Goal: Task Accomplishment & Management: Use online tool/utility

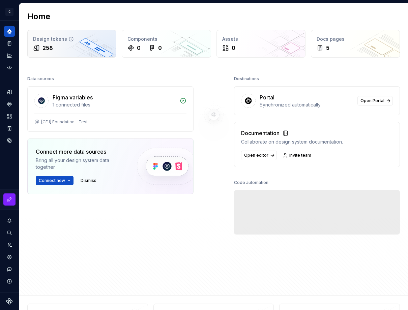
click at [66, 44] on div "258" at bounding box center [71, 48] width 77 height 8
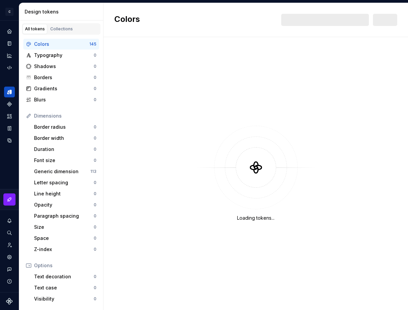
click at [79, 12] on div "Design tokens" at bounding box center [63, 11] width 76 height 7
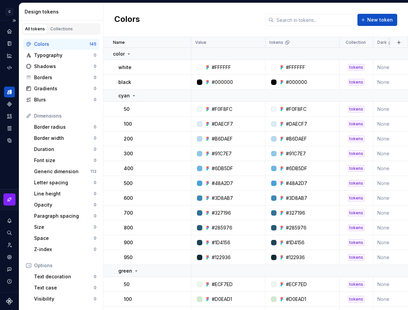
click at [12, 3] on div "C Cill System H" at bounding box center [9, 12] width 19 height 18
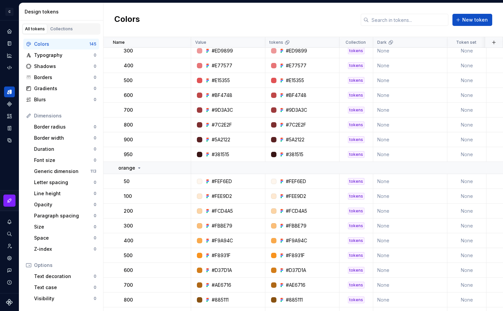
scroll to position [162, 0]
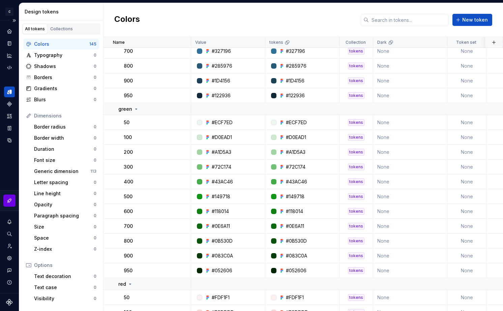
click at [13, 200] on button "button" at bounding box center [9, 201] width 12 height 12
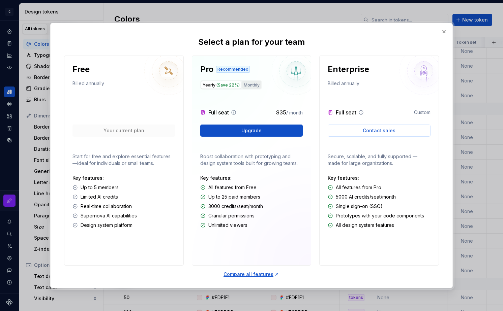
click at [246, 82] on button "Monthly" at bounding box center [251, 85] width 19 height 8
click at [259, 275] on div "Compare all features" at bounding box center [251, 274] width 56 height 7
click at [407, 30] on button "button" at bounding box center [443, 31] width 9 height 9
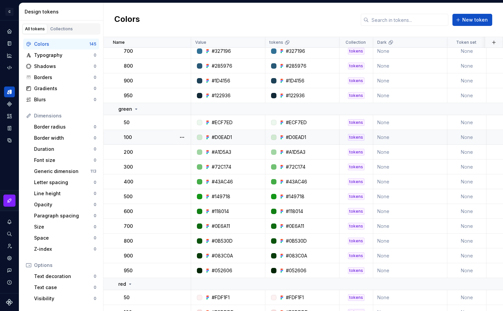
scroll to position [0, 0]
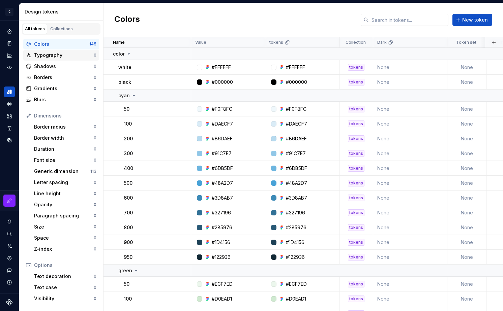
click at [44, 54] on div "Typography" at bounding box center [64, 55] width 60 height 7
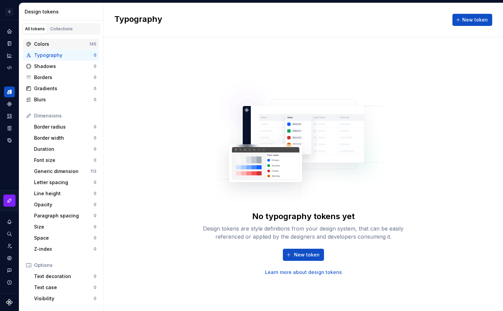
click at [48, 47] on div "Colors" at bounding box center [61, 44] width 55 height 7
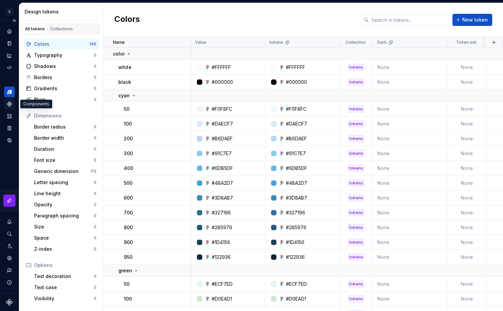
click at [8, 105] on icon "Components" at bounding box center [9, 104] width 5 height 5
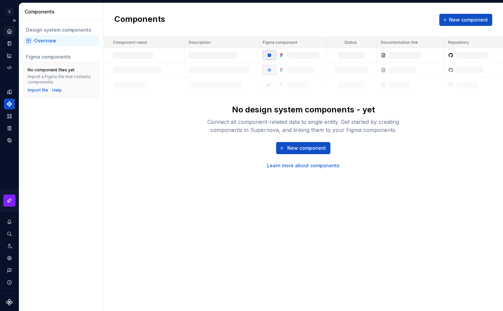
click at [11, 30] on icon "Home" at bounding box center [9, 31] width 6 height 6
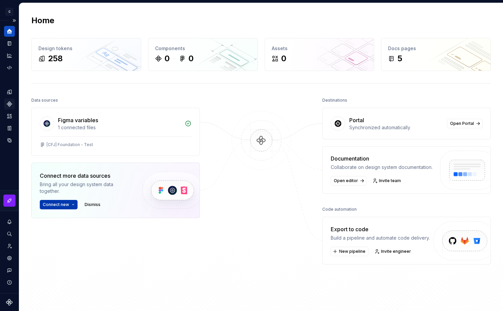
click at [67, 206] on span "Connect new" at bounding box center [56, 204] width 26 height 5
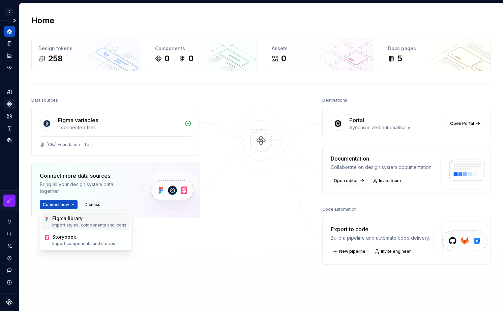
click at [72, 225] on p "Import styles, components and icons." at bounding box center [89, 225] width 75 height 5
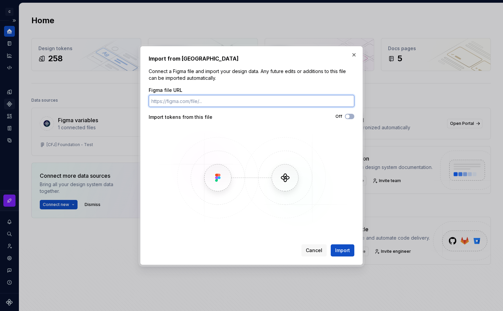
paste input "[URL][DOMAIN_NAME]"
type input "[URL][DOMAIN_NAME]"
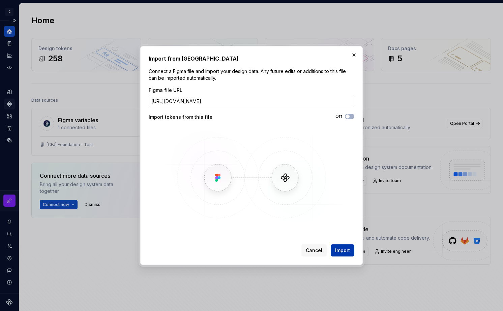
scroll to position [0, 0]
drag, startPoint x: 347, startPoint y: 251, endPoint x: 325, endPoint y: 112, distance: 140.9
click at [325, 112] on div "Import from Figma Connect a Figma file and import your design data. Any future …" at bounding box center [252, 156] width 206 height 202
click at [350, 116] on button "Off" at bounding box center [349, 116] width 9 height 5
click at [347, 251] on span "Import" at bounding box center [342, 250] width 15 height 7
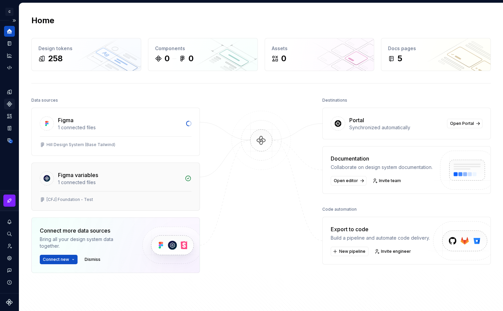
click at [151, 181] on div "1 connected files" at bounding box center [119, 182] width 123 height 7
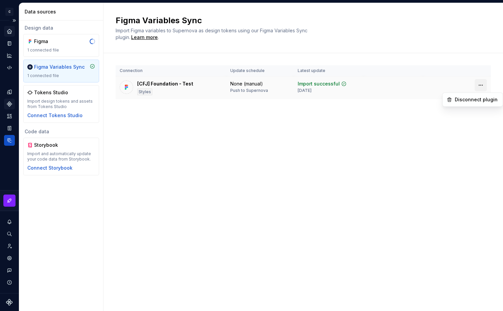
click at [407, 85] on html "C Cill System H Design system data Data sources Design data Figma 1 connected f…" at bounding box center [251, 155] width 503 height 311
click at [407, 102] on div "Disconnect plugin" at bounding box center [477, 99] width 44 height 7
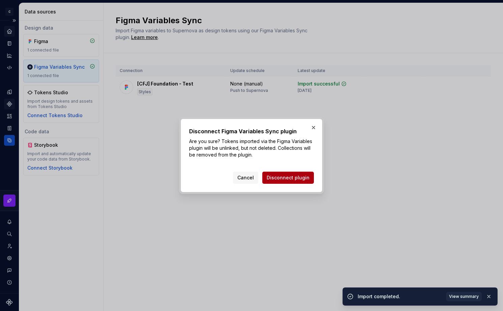
click at [283, 175] on span "Disconnect plugin" at bounding box center [288, 178] width 43 height 7
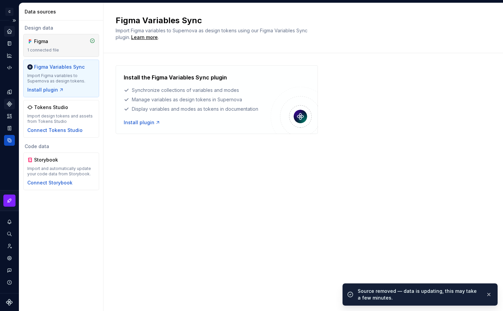
click at [48, 46] on div "Figma 1 connected file" at bounding box center [61, 45] width 68 height 15
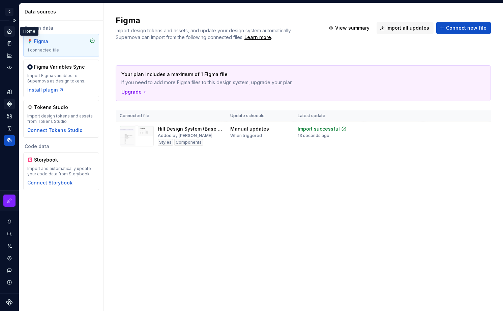
click at [9, 29] on icon "Home" at bounding box center [9, 31] width 6 height 6
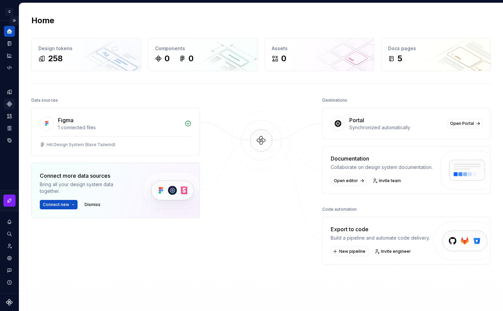
click at [15, 22] on button "Expand sidebar" at bounding box center [13, 20] width 9 height 9
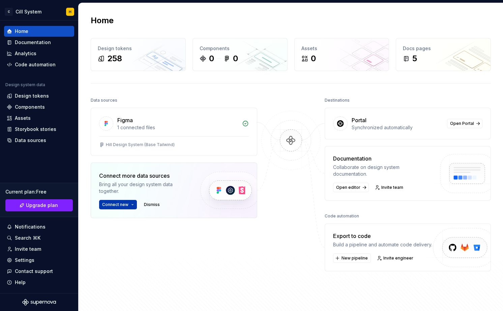
click at [121, 203] on span "Connect new" at bounding box center [115, 204] width 26 height 5
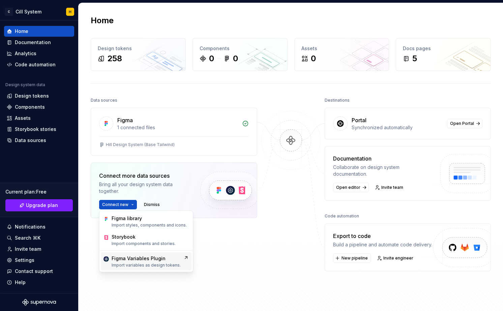
drag, startPoint x: 147, startPoint y: 264, endPoint x: 226, endPoint y: 267, distance: 79.9
click at [226, 267] on body "C Cill System H Home Documentation Analytics Code automation Design system data…" at bounding box center [251, 155] width 503 height 311
click at [226, 267] on div "Data sources Figma 1 connected files Hill Design System (Base Tailwind) Connect…" at bounding box center [174, 189] width 166 height 187
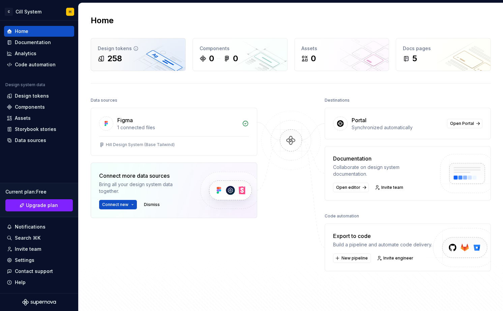
click at [132, 55] on div "258" at bounding box center [138, 58] width 81 height 11
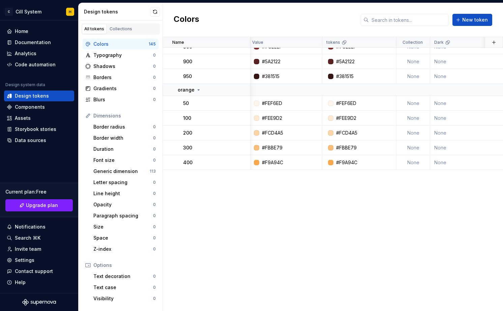
scroll to position [0, 2]
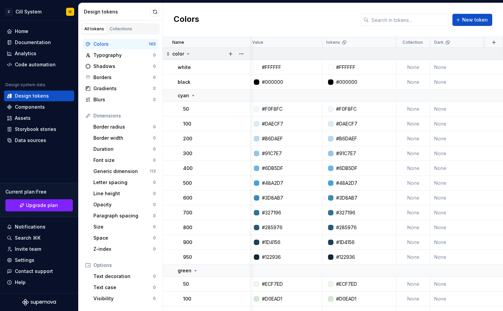
click at [188, 54] on icon at bounding box center [187, 53] width 5 height 5
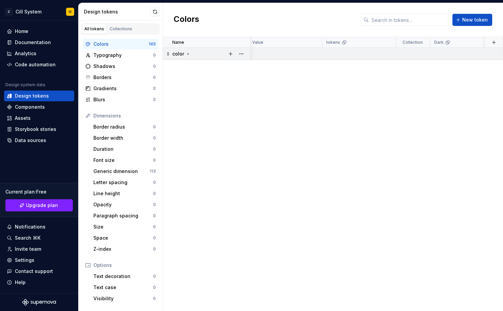
click at [188, 54] on icon at bounding box center [187, 53] width 5 height 5
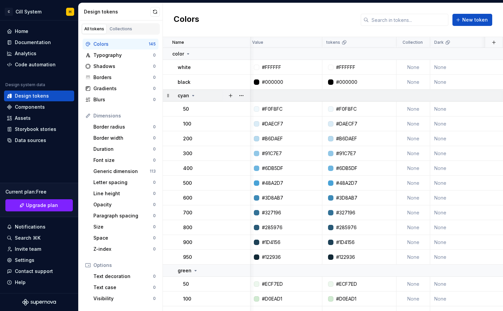
click at [193, 96] on icon at bounding box center [192, 95] width 5 height 5
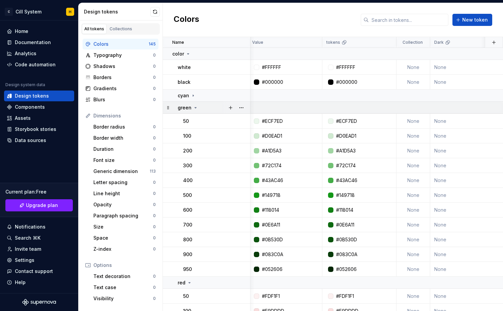
click at [195, 109] on icon at bounding box center [195, 107] width 5 height 5
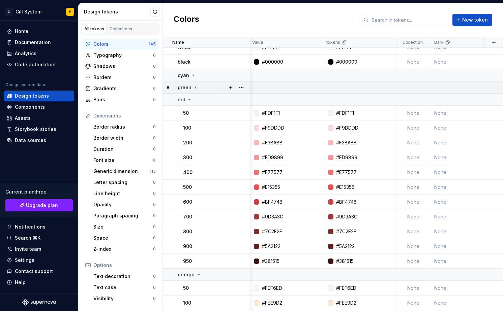
scroll to position [21, 2]
click at [190, 100] on icon at bounding box center [189, 98] width 5 height 5
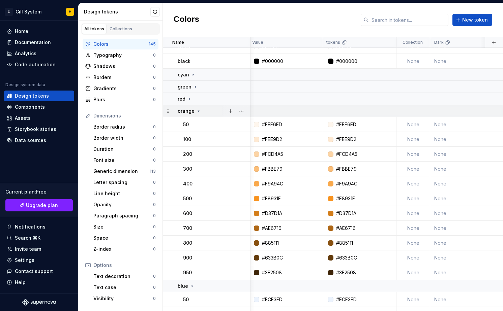
click at [196, 111] on icon at bounding box center [198, 110] width 5 height 5
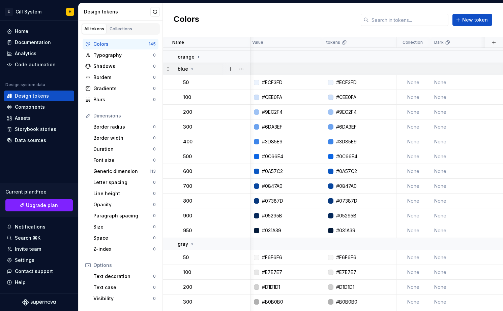
scroll to position [76, 2]
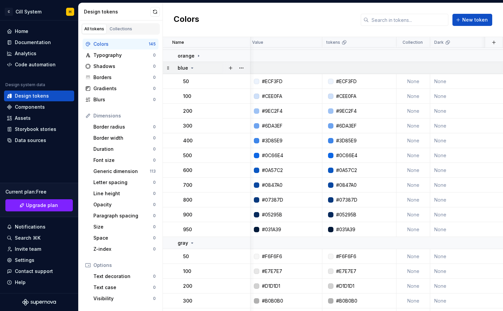
click at [191, 68] on icon at bounding box center [191, 67] width 5 height 5
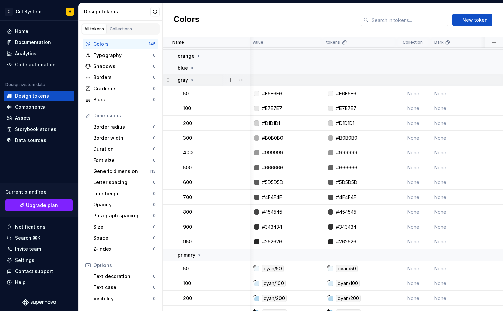
click at [191, 79] on icon at bounding box center [191, 79] width 5 height 5
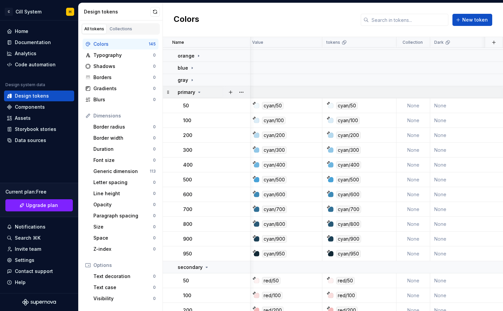
scroll to position [0, 2]
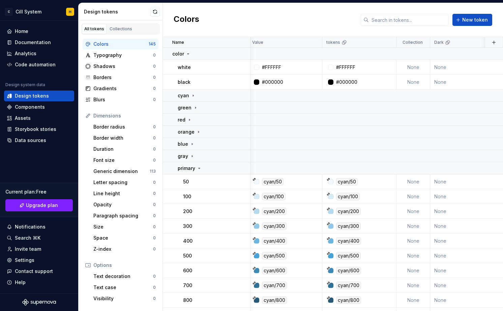
click at [118, 40] on div "Colors 145" at bounding box center [121, 44] width 76 height 11
click at [48, 99] on div "Design tokens" at bounding box center [39, 96] width 65 height 7
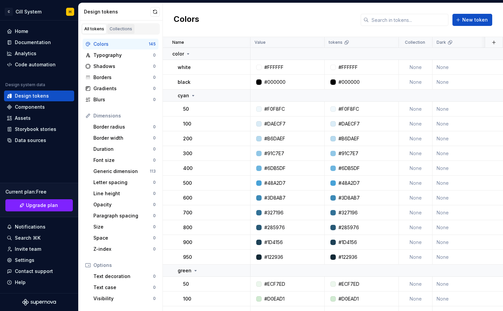
click at [116, 29] on div "Collections" at bounding box center [121, 28] width 23 height 5
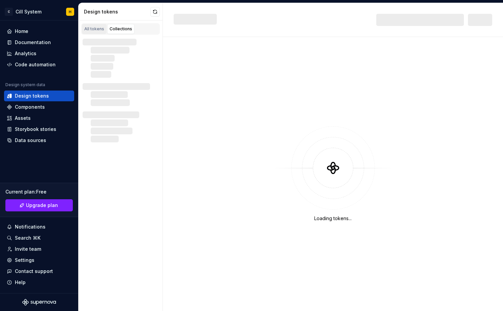
click at [95, 29] on div "All tokens" at bounding box center [94, 28] width 20 height 5
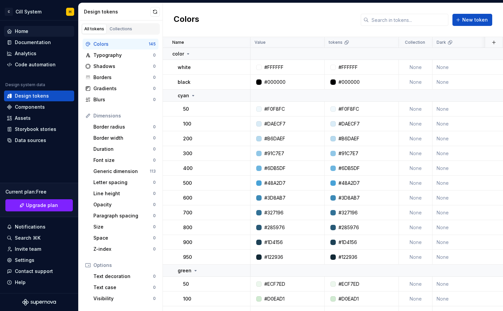
click at [38, 33] on div "Home" at bounding box center [39, 31] width 65 height 7
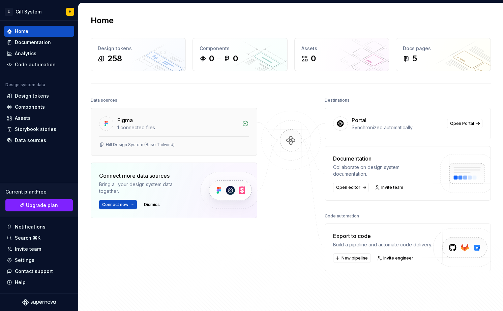
click at [153, 147] on div "Hill Design System (Base Tailwind)" at bounding box center [140, 144] width 69 height 5
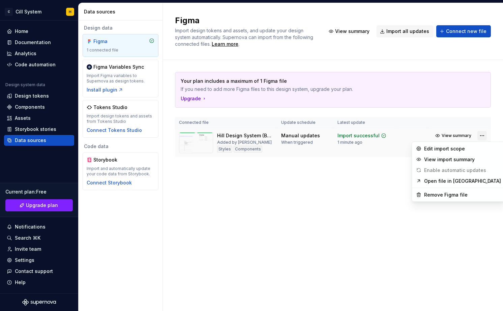
click at [407, 137] on html "C Cill System H Home Documentation Analytics Code automation Design system data…" at bounding box center [251, 155] width 503 height 311
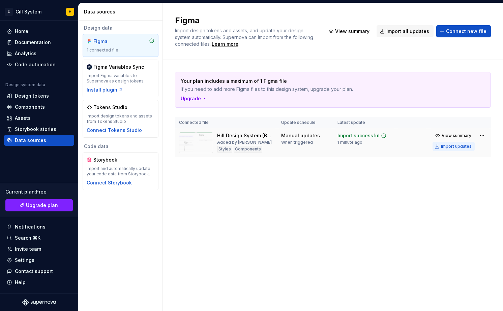
click at [407, 148] on div "Import updates" at bounding box center [456, 146] width 31 height 5
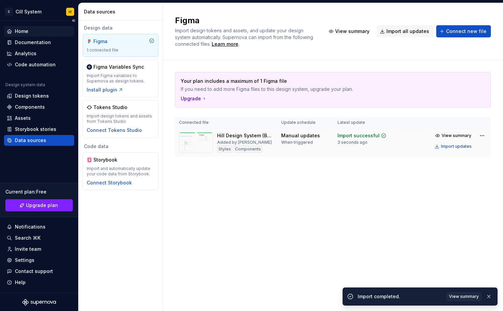
click at [35, 33] on div "Home" at bounding box center [39, 31] width 65 height 7
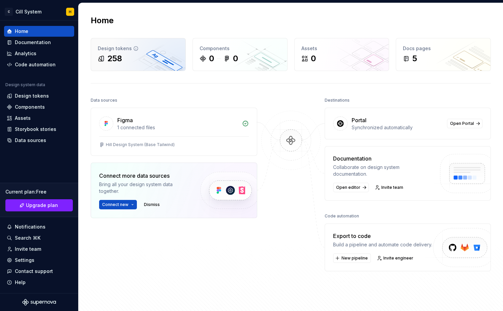
click at [155, 44] on div "Design tokens 258" at bounding box center [138, 54] width 94 height 32
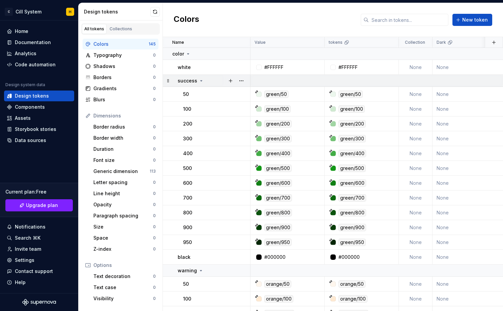
click at [195, 79] on p "success" at bounding box center [188, 80] width 20 height 7
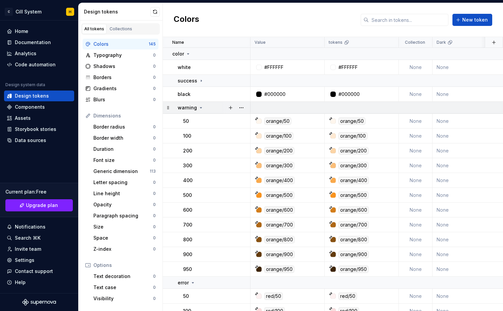
click at [199, 108] on icon at bounding box center [200, 107] width 5 height 5
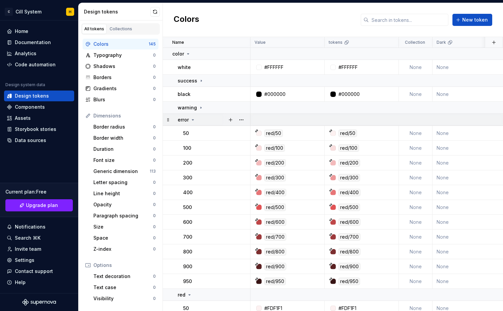
click at [196, 120] on div "error" at bounding box center [214, 120] width 72 height 7
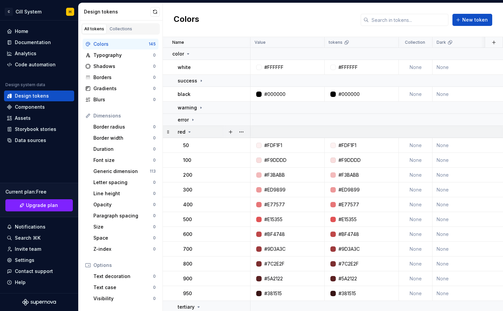
click at [190, 130] on icon at bounding box center [189, 131] width 5 height 5
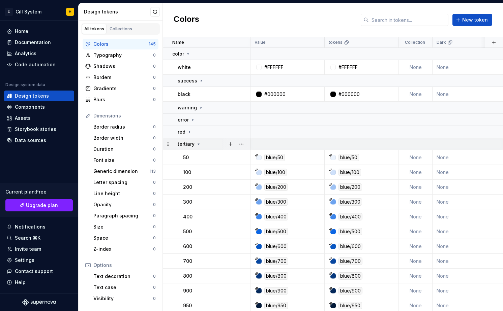
click at [196, 145] on icon at bounding box center [198, 144] width 5 height 5
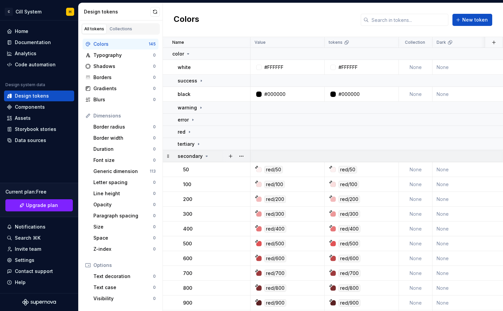
click at [202, 157] on div "secondary" at bounding box center [194, 156] width 32 height 7
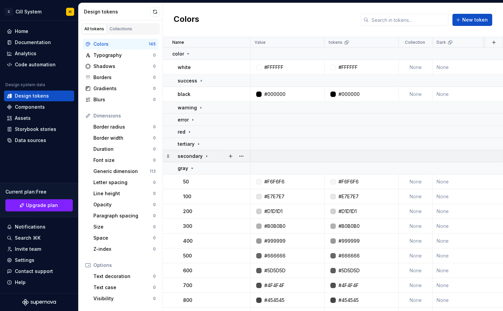
scroll to position [12, 0]
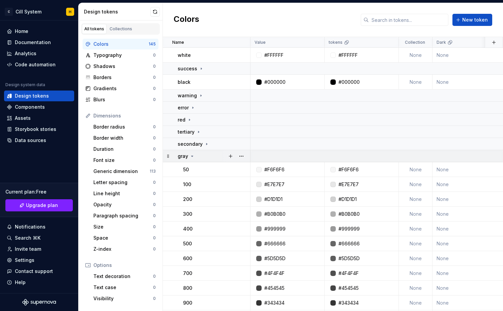
click at [190, 155] on icon at bounding box center [191, 156] width 5 height 5
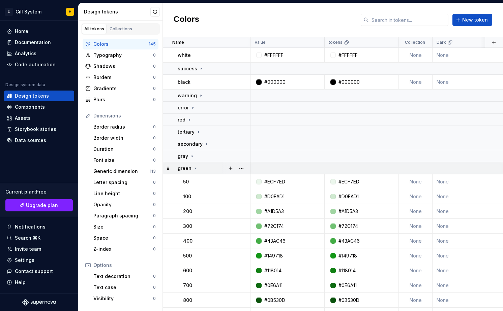
click at [193, 167] on icon at bounding box center [195, 168] width 5 height 5
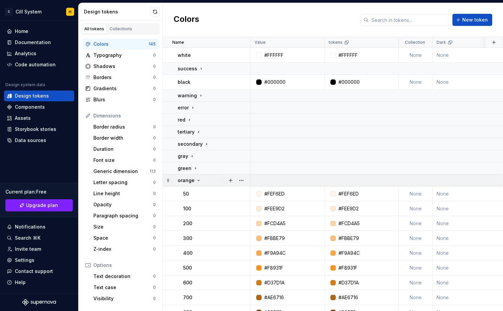
click at [197, 179] on icon at bounding box center [198, 180] width 5 height 5
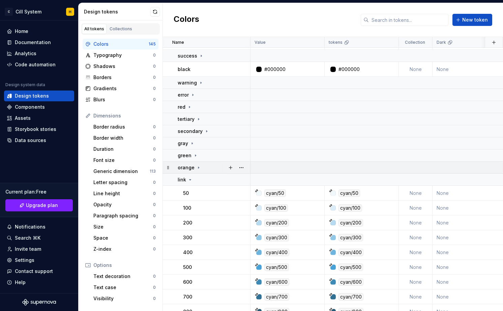
scroll to position [27, 0]
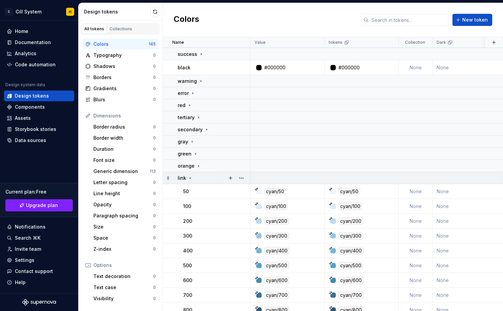
click at [186, 175] on div "link" at bounding box center [185, 178] width 15 height 7
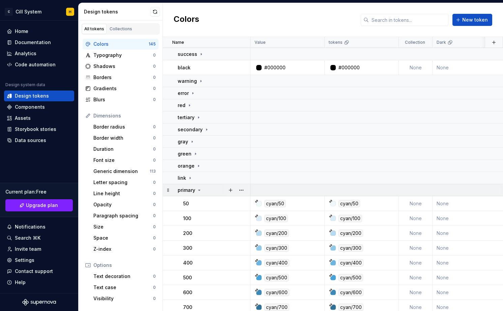
click at [194, 189] on p "primary" at bounding box center [187, 190] width 18 height 7
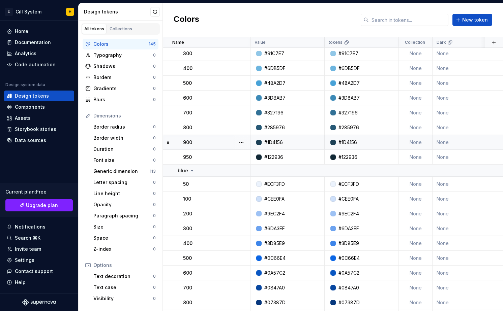
scroll to position [0, 0]
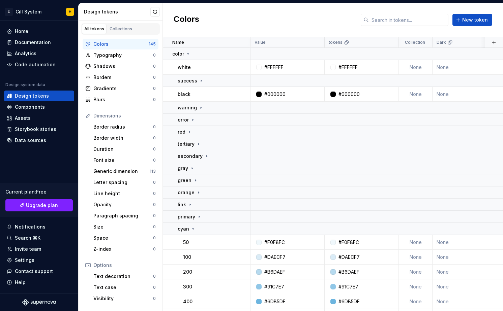
click at [121, 46] on div "Colors" at bounding box center [120, 44] width 55 height 7
click at [119, 29] on div "Collections" at bounding box center [121, 28] width 23 height 5
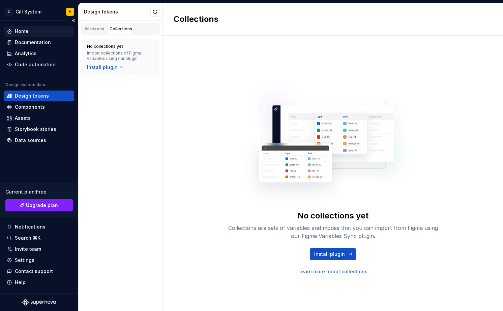
click at [43, 32] on div "Home" at bounding box center [39, 31] width 65 height 7
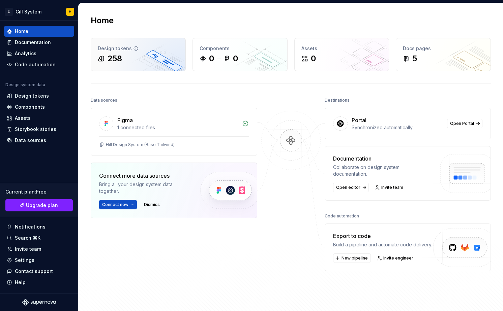
click at [169, 51] on div "Design tokens" at bounding box center [138, 48] width 81 height 7
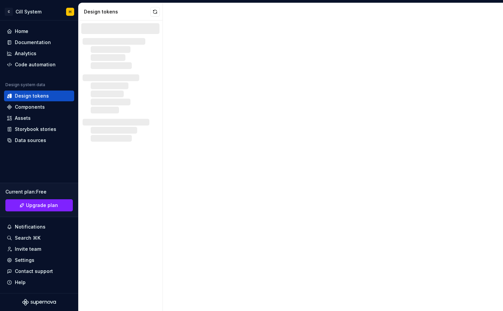
click at [169, 52] on div at bounding box center [333, 157] width 340 height 308
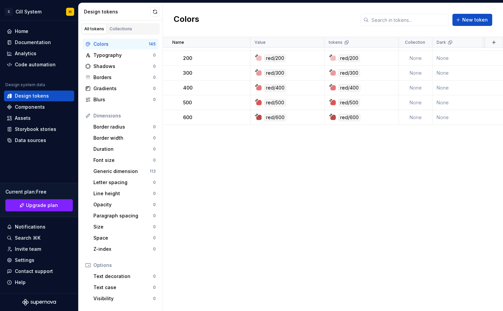
scroll to position [369, 0]
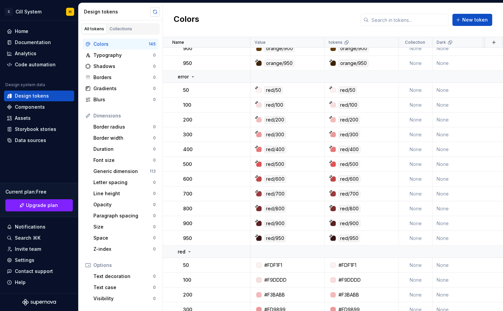
click at [152, 12] on button "button" at bounding box center [154, 11] width 9 height 9
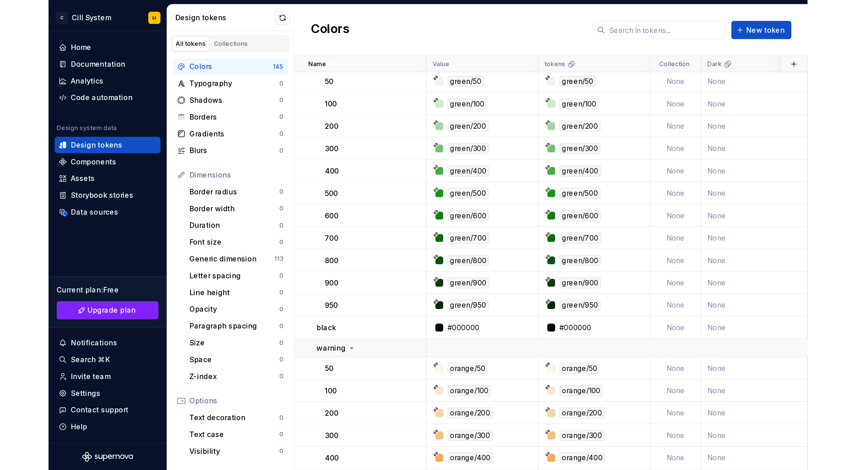
scroll to position [0, 0]
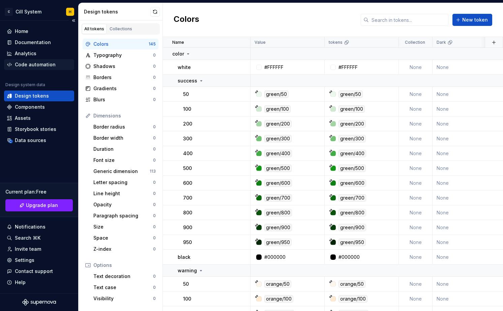
click at [29, 64] on div "Code automation" at bounding box center [35, 64] width 41 height 7
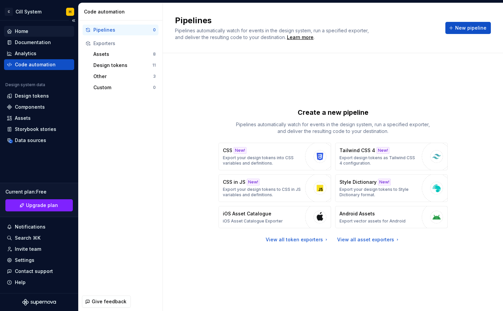
click at [30, 31] on div "Home" at bounding box center [39, 31] width 65 height 7
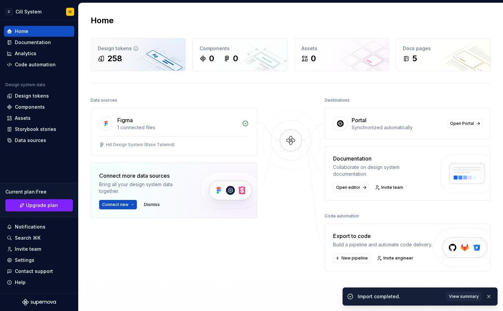
click at [137, 65] on div "Design tokens 258" at bounding box center [138, 54] width 94 height 32
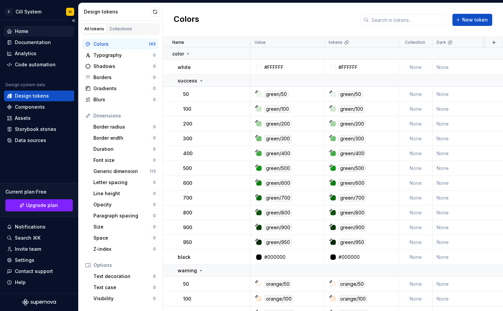
click at [17, 32] on div "Home" at bounding box center [21, 31] width 13 height 7
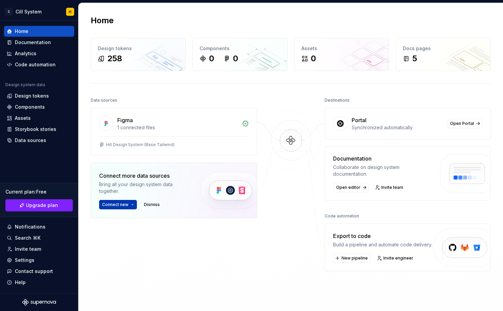
click at [135, 207] on button "Connect new" at bounding box center [118, 204] width 38 height 9
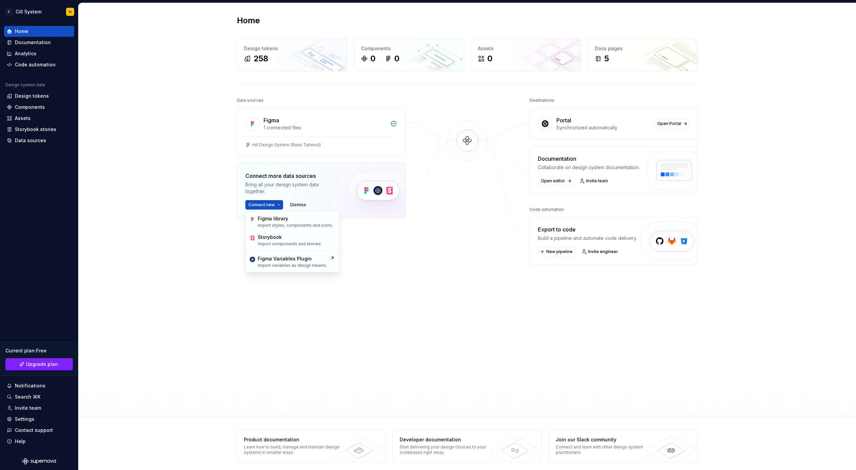
click at [407, 253] on div at bounding box center [467, 237] width 67 height 282
click at [407, 180] on span "Open editor" at bounding box center [553, 180] width 24 height 5
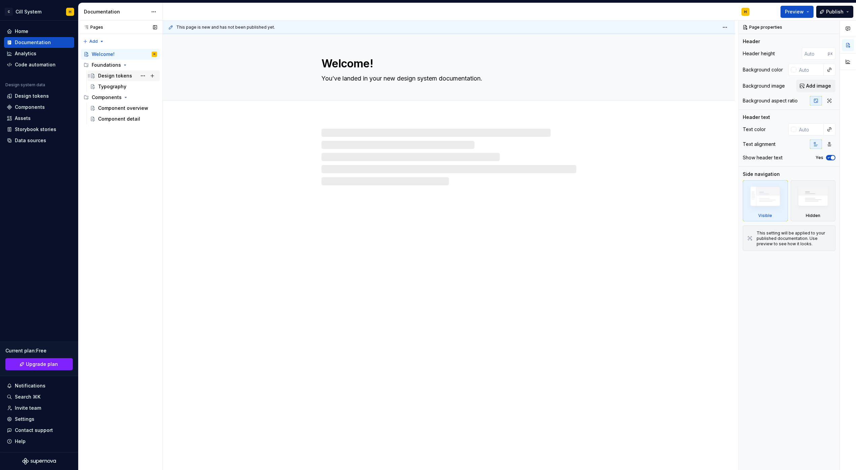
click at [109, 74] on div "Design tokens" at bounding box center [115, 75] width 34 height 7
click at [30, 31] on div "Home" at bounding box center [39, 31] width 65 height 7
type textarea "*"
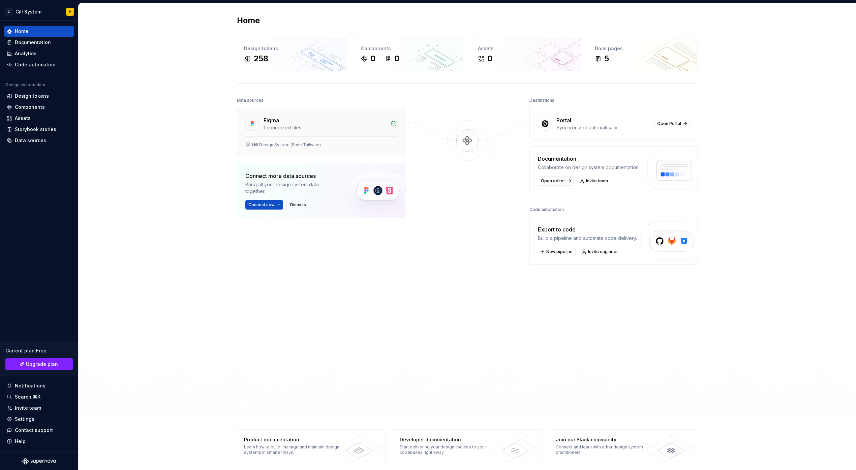
click at [363, 135] on div "Figma 1 connected files" at bounding box center [321, 122] width 168 height 28
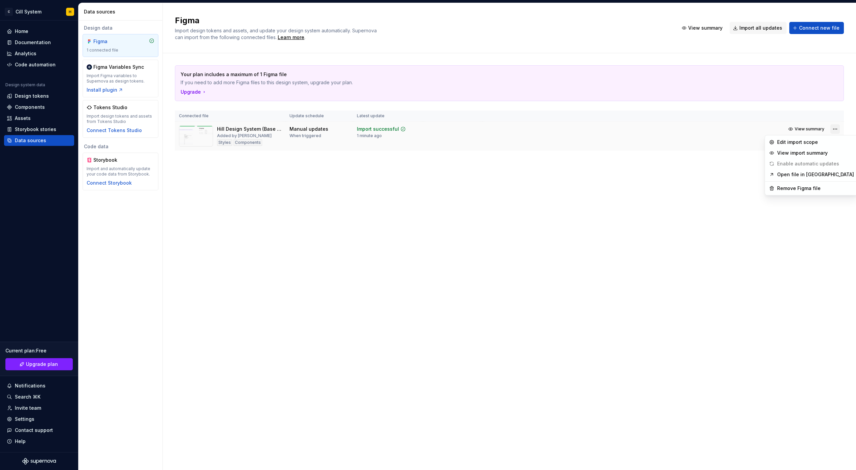
click at [407, 128] on html "C Cill System H Home Documentation Analytics Code automation Design system data…" at bounding box center [428, 235] width 856 height 470
click at [407, 141] on div "Edit import scope" at bounding box center [815, 142] width 77 height 7
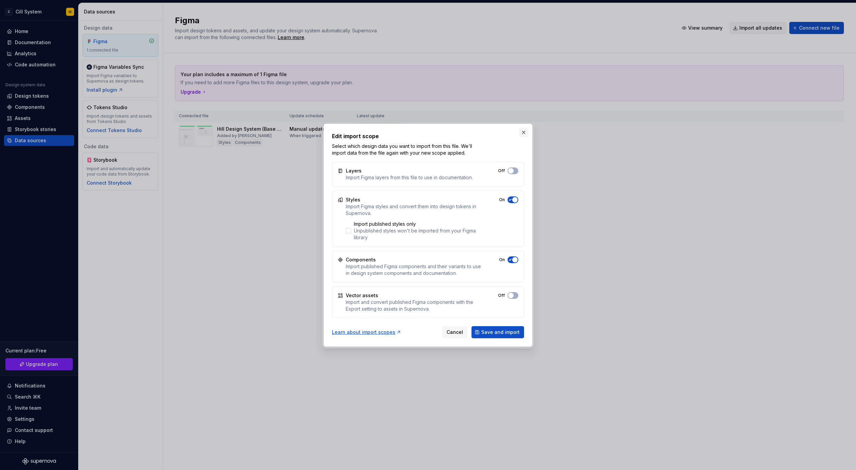
click at [407, 130] on button "button" at bounding box center [523, 132] width 9 height 9
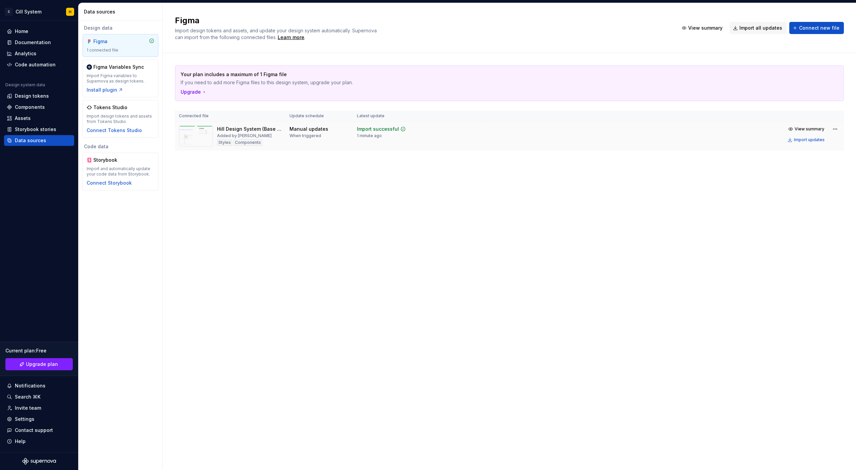
click at [312, 122] on td "Manual updates When triggered" at bounding box center [318, 136] width 67 height 29
click at [232, 134] on div "Added by [PERSON_NAME]" at bounding box center [244, 135] width 55 height 5
click at [222, 141] on div "Styles" at bounding box center [224, 142] width 15 height 7
click at [198, 132] on img at bounding box center [196, 136] width 34 height 21
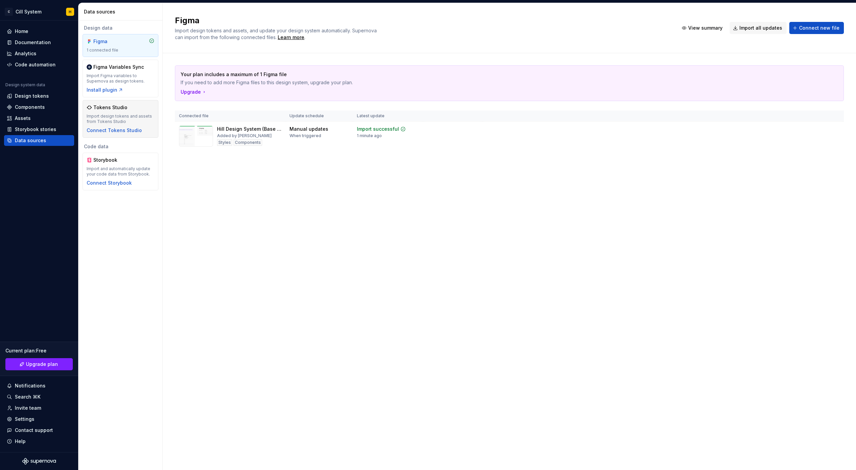
click at [131, 118] on div "Import design tokens and assets from Tokens Studio" at bounding box center [121, 119] width 68 height 11
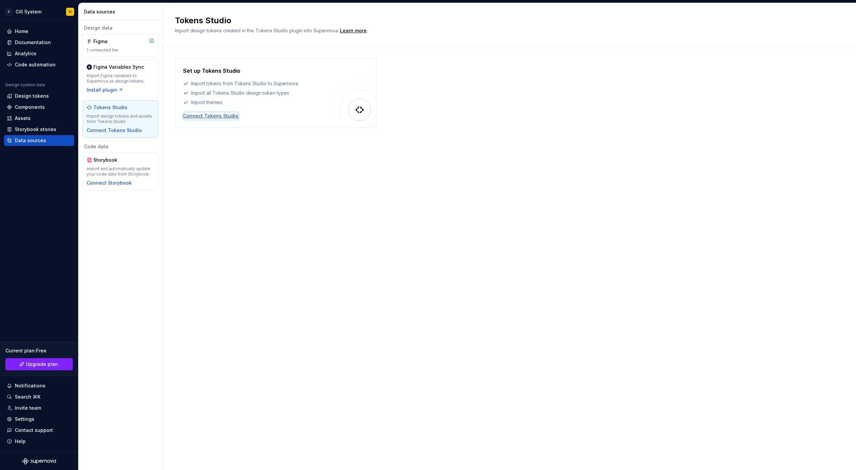
click at [210, 116] on div "Connect Tokens Studio" at bounding box center [210, 116] width 55 height 7
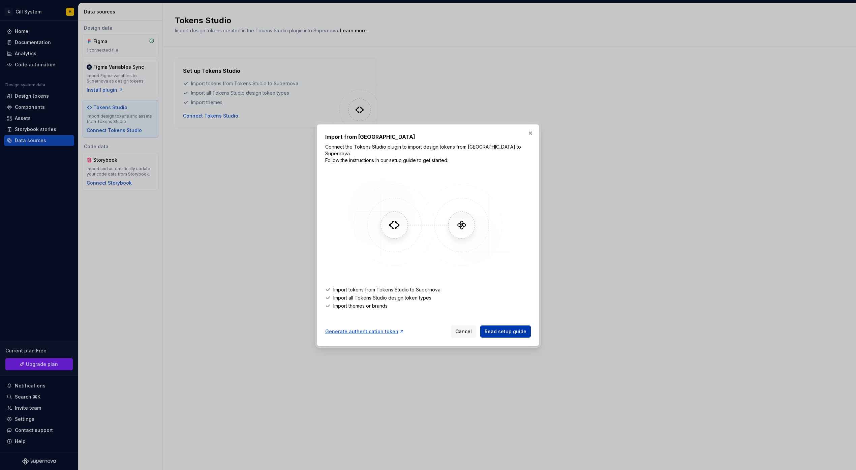
click at [407, 310] on link "Read setup guide" at bounding box center [505, 331] width 51 height 12
click at [384, 310] on div "Generate authentication token" at bounding box center [364, 331] width 79 height 7
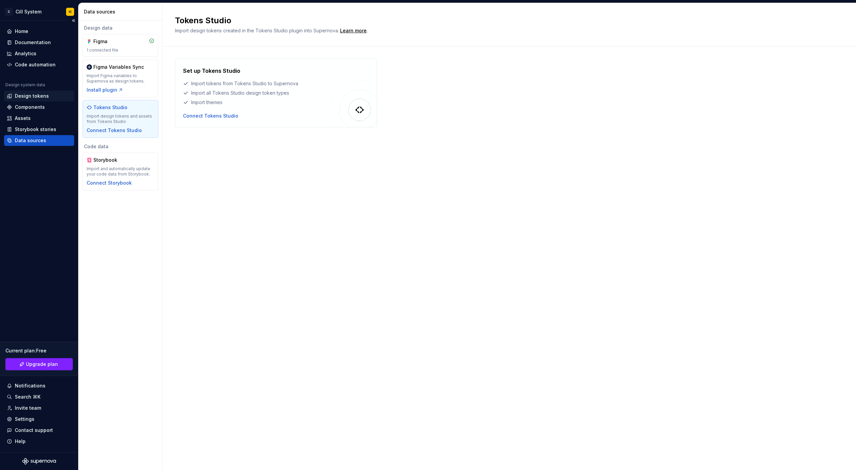
click at [40, 96] on div "Design tokens" at bounding box center [32, 96] width 34 height 7
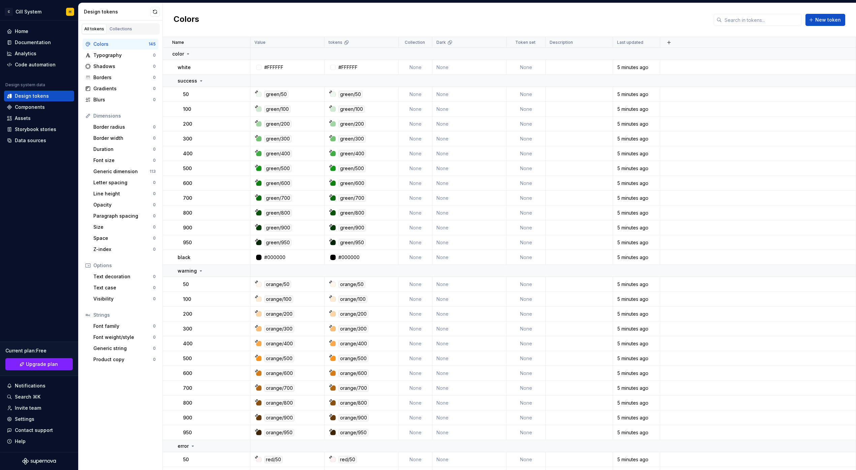
click at [102, 45] on div "Colors" at bounding box center [120, 44] width 55 height 7
click at [117, 26] on div "Collections" at bounding box center [121, 28] width 23 height 5
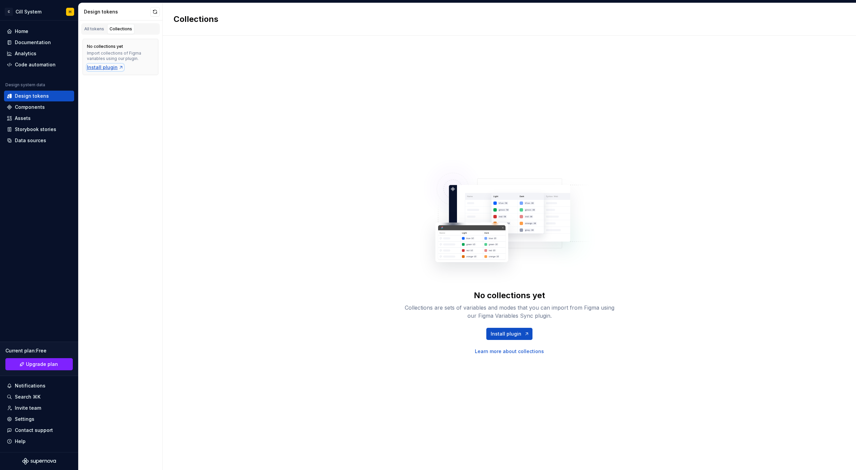
click at [112, 64] on div "Install plugin" at bounding box center [105, 67] width 37 height 7
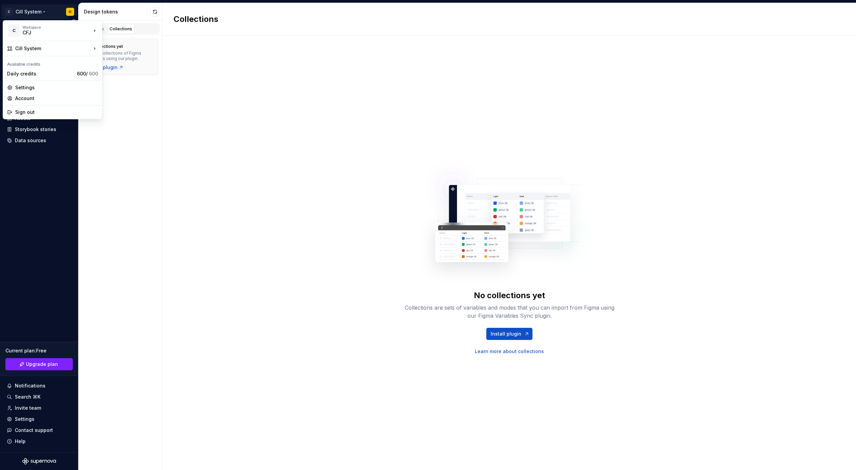
click at [34, 12] on html "C Cill System H Home Documentation Analytics Code automation Design system data…" at bounding box center [428, 235] width 856 height 470
click at [31, 111] on div "Sign out" at bounding box center [56, 112] width 83 height 7
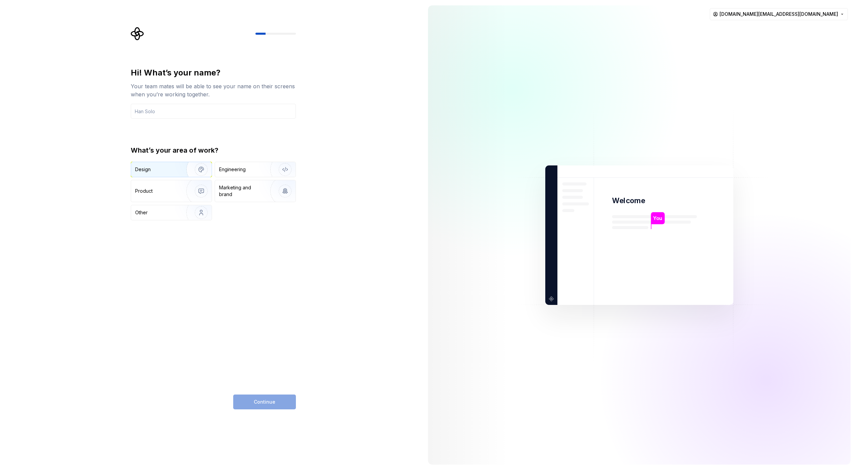
click at [151, 166] on div "Design" at bounding box center [156, 169] width 42 height 7
click at [246, 113] on input "text" at bounding box center [213, 111] width 165 height 15
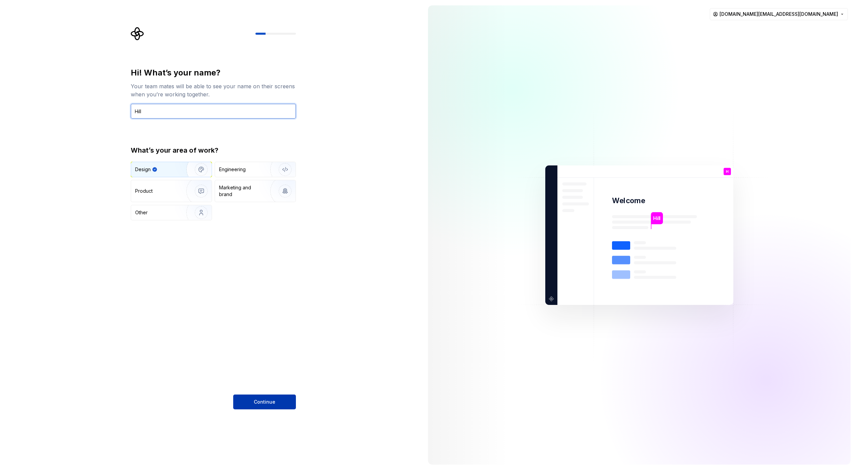
type input "Hill"
click at [248, 398] on button "Continue" at bounding box center [264, 402] width 63 height 15
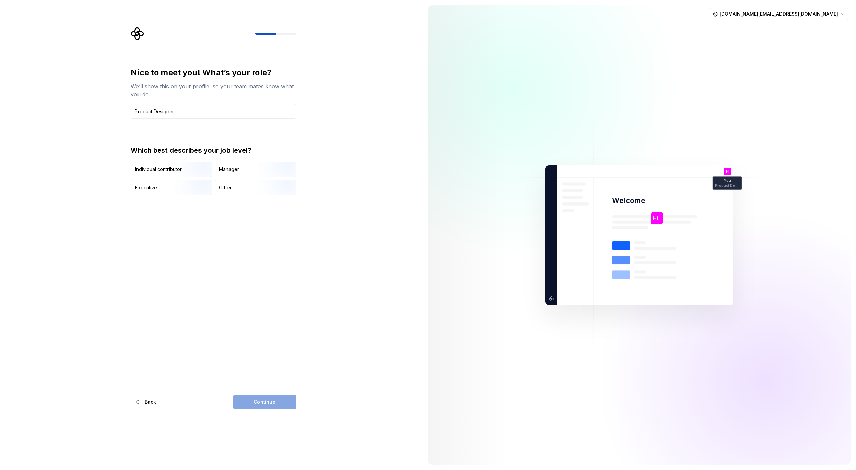
type input "Product Designer"
click at [241, 405] on div "Continue" at bounding box center [264, 402] width 63 height 15
click at [235, 183] on div "Other" at bounding box center [255, 187] width 81 height 15
click at [257, 405] on span "Continue" at bounding box center [265, 402] width 22 height 7
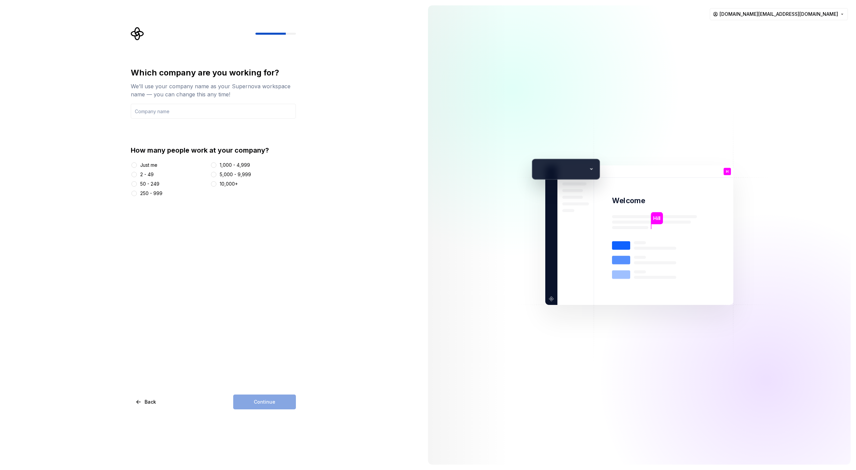
click at [139, 159] on div "How many people work at your company? Just me 2 - 49 50 - 249 250 - 999 1,000 -…" at bounding box center [213, 171] width 165 height 51
click at [137, 166] on div at bounding box center [134, 165] width 7 height 7
click at [132, 163] on button "Just me" at bounding box center [133, 164] width 5 height 5
click at [158, 112] on input "text" at bounding box center [213, 111] width 165 height 15
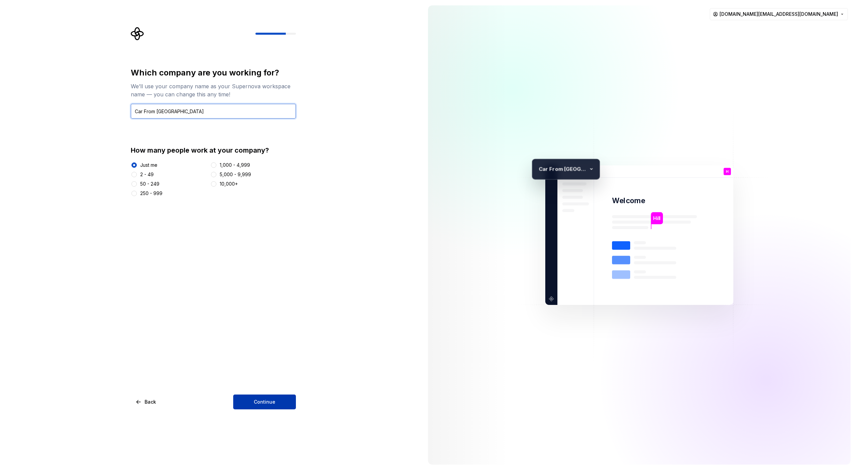
type input "Car From Japan"
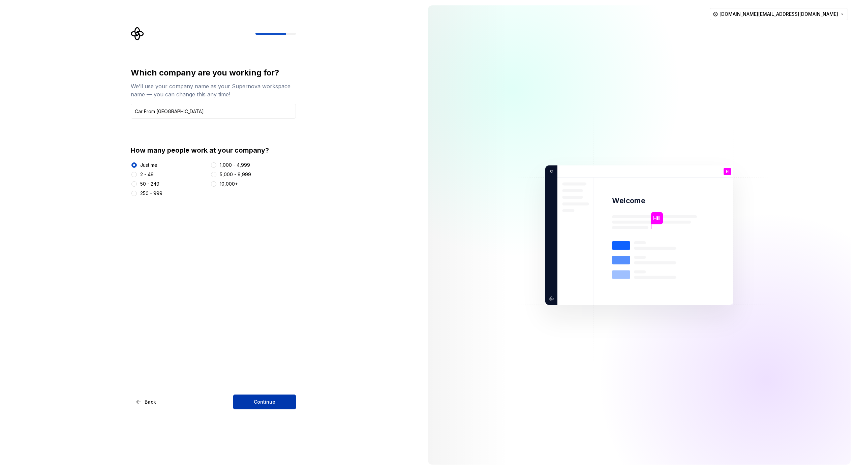
click at [251, 395] on button "Continue" at bounding box center [264, 402] width 63 height 15
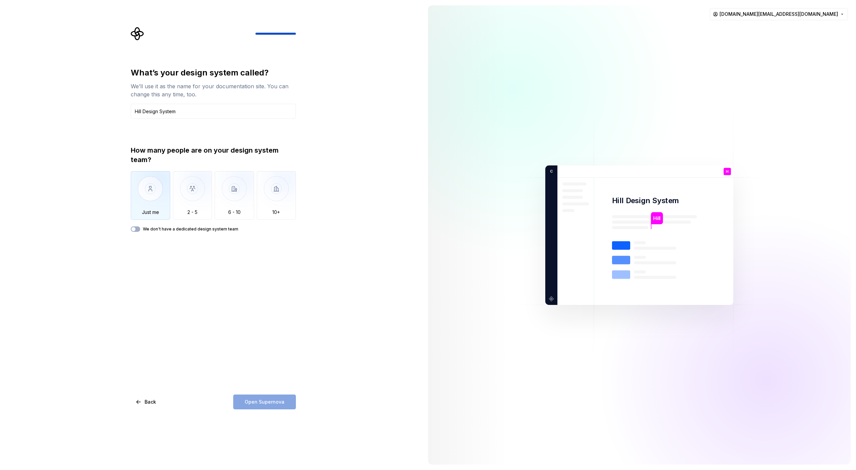
type input "Hill Design System"
click at [156, 187] on img "button" at bounding box center [150, 193] width 39 height 45
click at [255, 392] on div "What’s your design system called? We’ll use it as the name for your documentati…" at bounding box center [213, 238] width 165 height 342
click at [256, 399] on span "Open Supernova" at bounding box center [265, 402] width 40 height 7
